Goal: Task Accomplishment & Management: Manage account settings

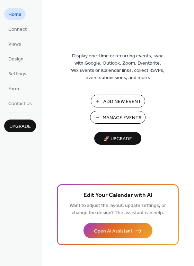
click at [113, 119] on span "Manage Events" at bounding box center [121, 117] width 39 height 7
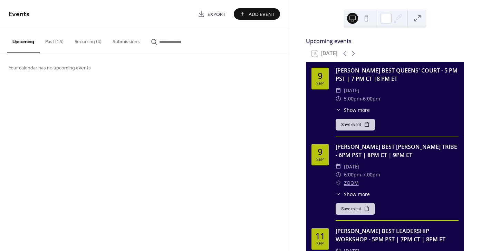
click at [56, 45] on button "Past (16)" at bounding box center [54, 40] width 29 height 25
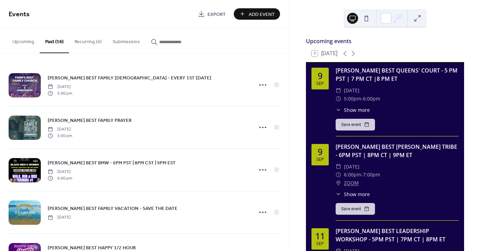
click at [83, 42] on button "Recurring (4)" at bounding box center [88, 40] width 38 height 25
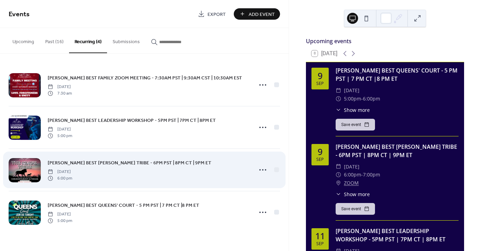
click at [209, 169] on div "FARR'S BEST KING TRIBE - 6PM PST | 8PM CT | 9PM ET Tuesday, February 4, 2025 6:…" at bounding box center [148, 170] width 201 height 22
click at [147, 163] on span "FARR'S BEST KING TRIBE - 6PM PST | 8PM CT | 9PM ET" at bounding box center [130, 163] width 164 height 7
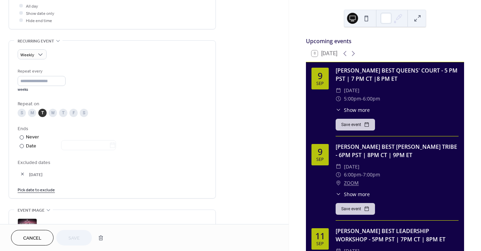
scroll to position [390, 0]
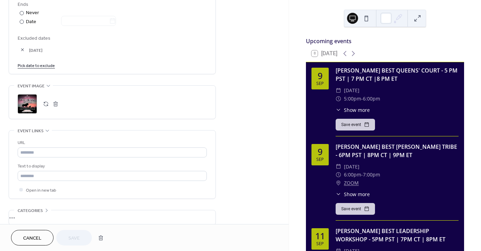
click at [45, 107] on button "button" at bounding box center [46, 104] width 10 height 10
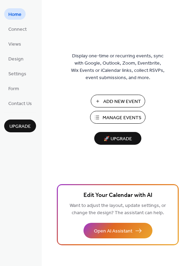
click at [103, 120] on span "Manage Events" at bounding box center [121, 117] width 39 height 7
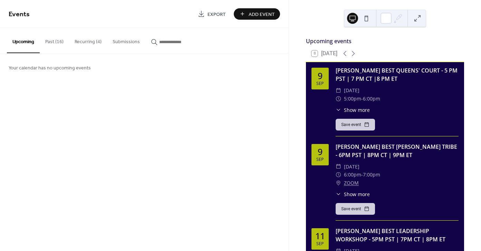
click at [92, 41] on button "Recurring (4)" at bounding box center [88, 40] width 38 height 25
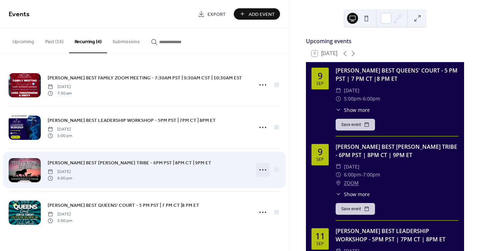
click at [262, 170] on icon at bounding box center [262, 170] width 11 height 11
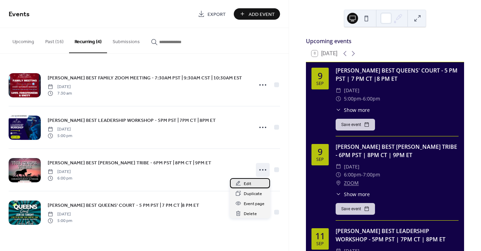
click at [250, 181] on span "Edit" at bounding box center [248, 183] width 8 height 7
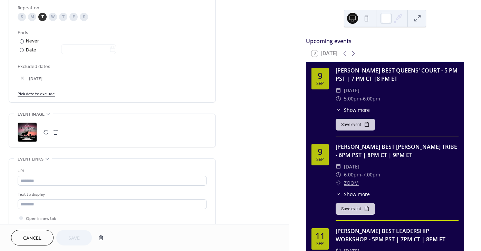
scroll to position [363, 0]
click at [46, 132] on button "button" at bounding box center [46, 132] width 10 height 10
click at [81, 238] on button "Save" at bounding box center [74, 238] width 36 height 16
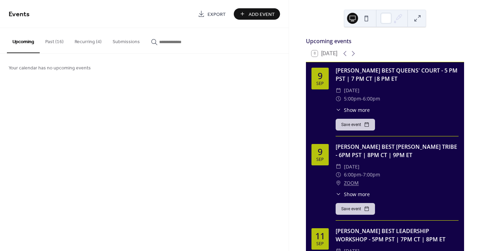
click at [88, 42] on button "Recurring (4)" at bounding box center [88, 40] width 38 height 25
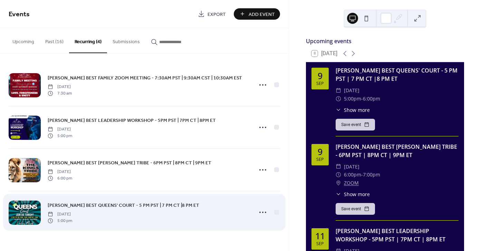
click at [239, 211] on div "FARR'S BEST QUEENS' COURT - 5 PM PST | 7 PM CT |8 PM ET Tuesday, May 27, 2025 5…" at bounding box center [148, 212] width 201 height 22
click at [264, 211] on icon at bounding box center [262, 212] width 11 height 11
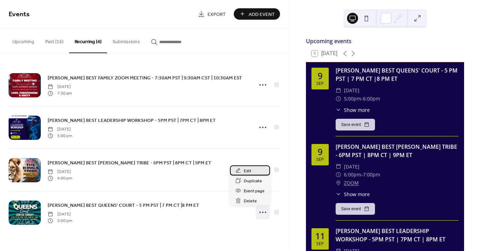
click at [259, 173] on div "Edit" at bounding box center [250, 171] width 40 height 10
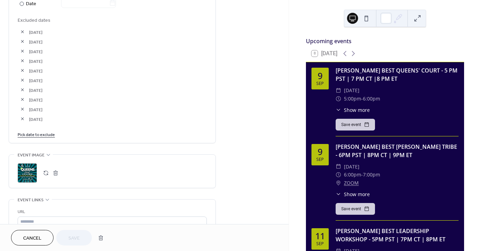
scroll to position [430, 0]
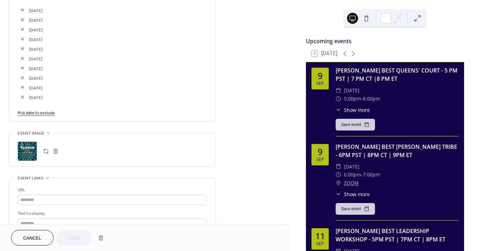
click at [29, 156] on div ";" at bounding box center [27, 151] width 19 height 19
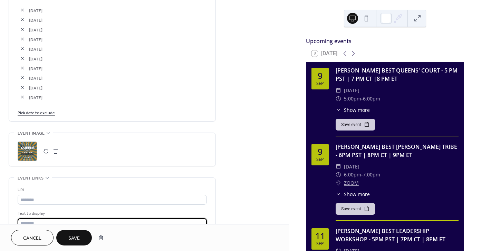
click at [77, 223] on input "text" at bounding box center [112, 223] width 189 height 10
click at [75, 236] on span "Save" at bounding box center [73, 238] width 11 height 7
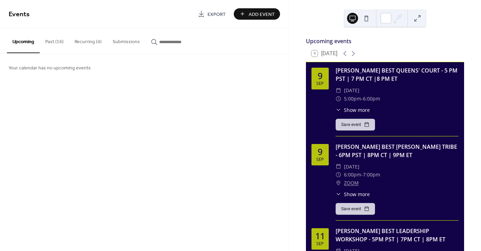
click at [90, 44] on button "Recurring (4)" at bounding box center [88, 40] width 38 height 25
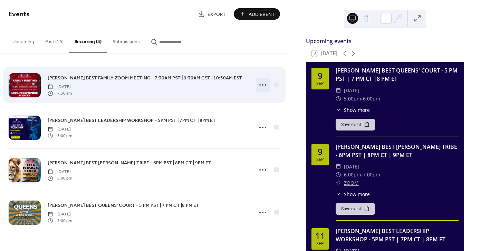
click at [265, 84] on icon at bounding box center [262, 84] width 11 height 11
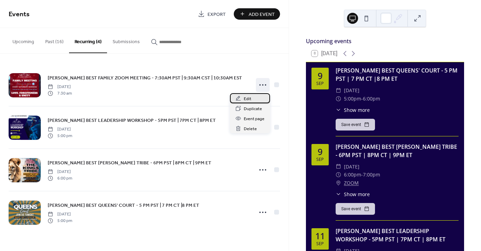
click at [244, 97] on span "Edit" at bounding box center [248, 98] width 8 height 7
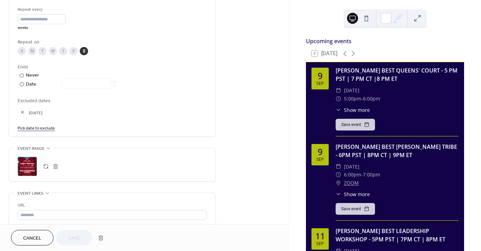
scroll to position [375, 0]
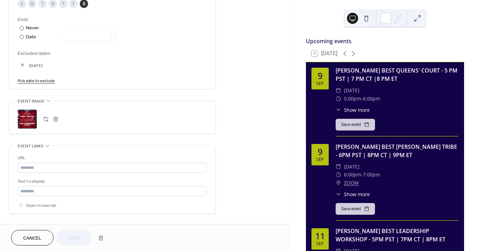
click at [29, 125] on div ";" at bounding box center [27, 119] width 19 height 19
click at [77, 237] on span "Save" at bounding box center [73, 238] width 11 height 7
